Goal: Find specific page/section: Find specific page/section

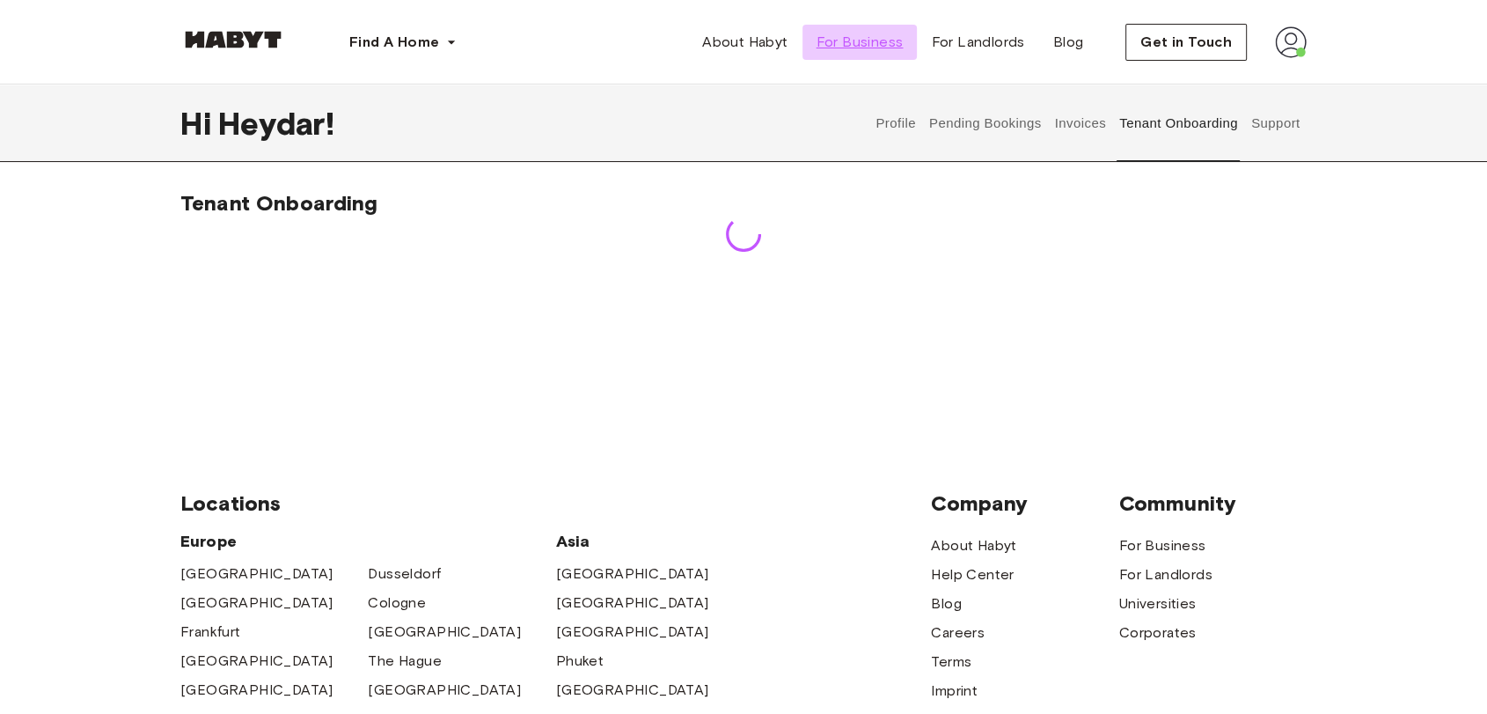
click at [908, 37] on link "For Business" at bounding box center [860, 42] width 115 height 35
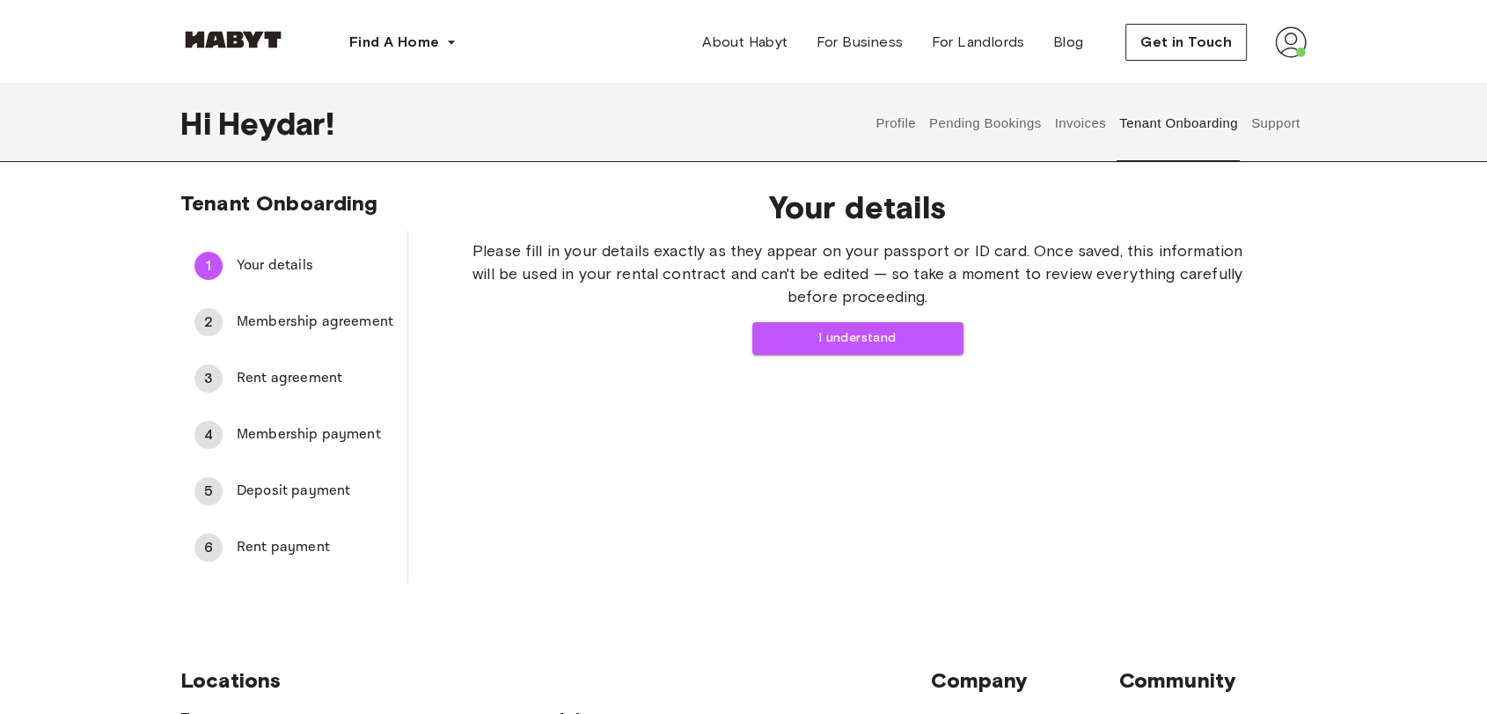
click at [1017, 118] on button "Pending Bookings" at bounding box center [985, 122] width 117 height 77
